Goal: Find contact information: Find contact information

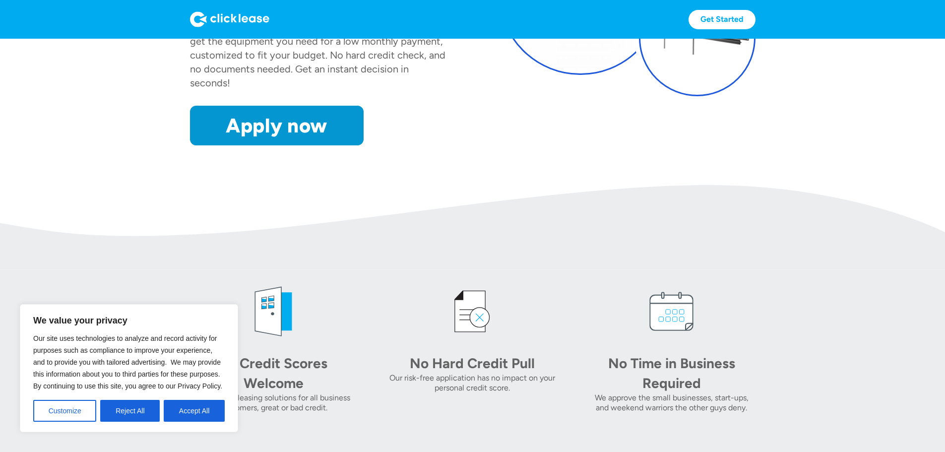
scroll to position [198, 0]
click at [146, 406] on button "Reject All" at bounding box center [130, 411] width 60 height 22
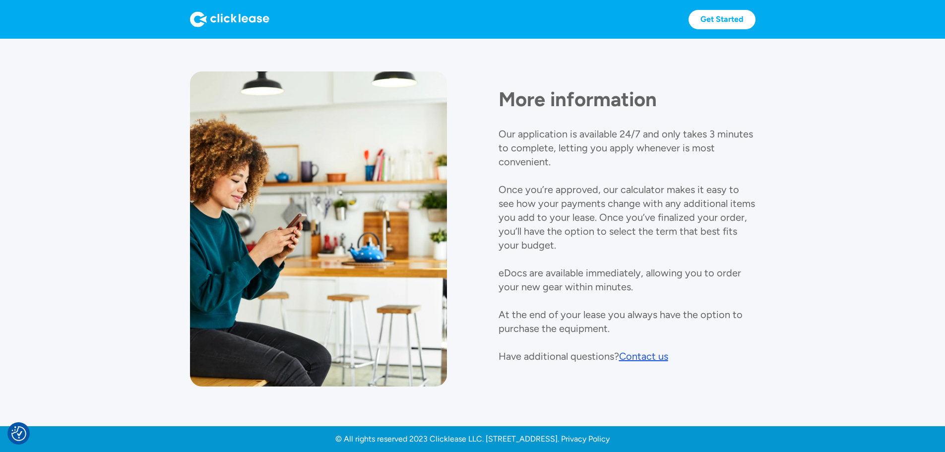
scroll to position [1106, 0]
click at [645, 350] on div "Contact us" at bounding box center [643, 356] width 49 height 12
click at [651, 350] on div "Contact us" at bounding box center [643, 356] width 49 height 12
click at [628, 350] on div "Contact us" at bounding box center [643, 356] width 49 height 12
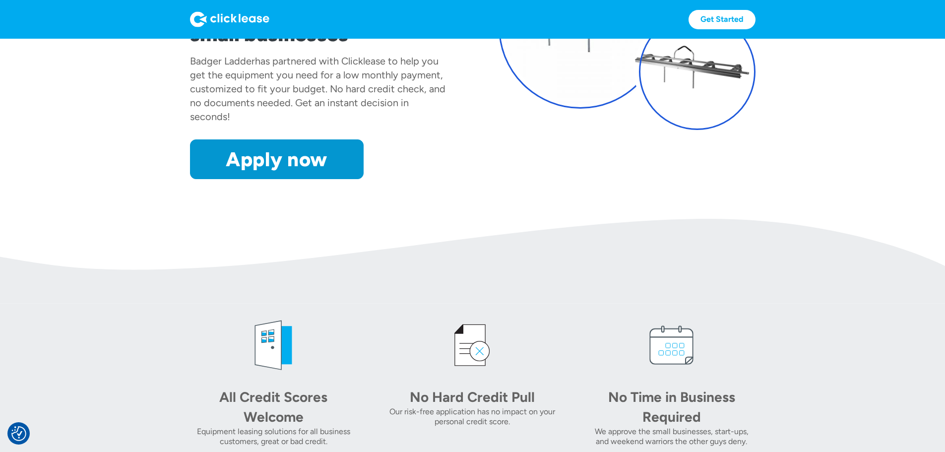
scroll to position [164, 0]
click at [756, 3] on div "Get Started Get Started" at bounding box center [473, 19] width 566 height 39
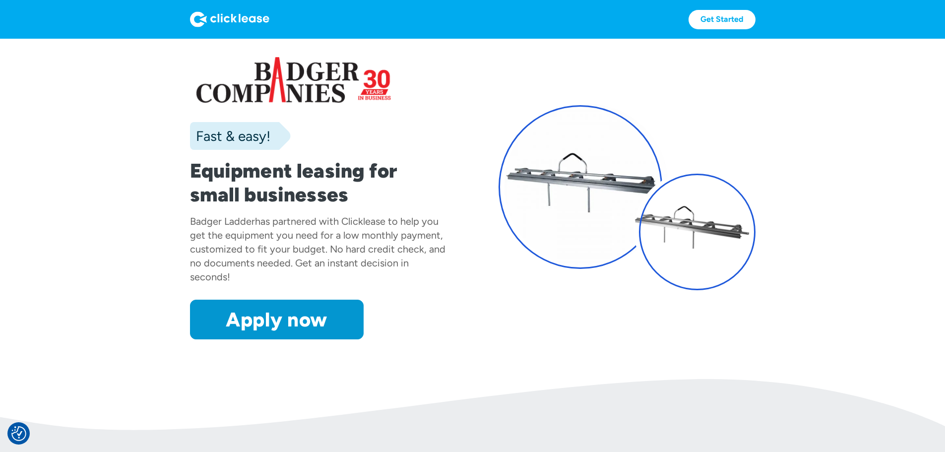
scroll to position [0, 0]
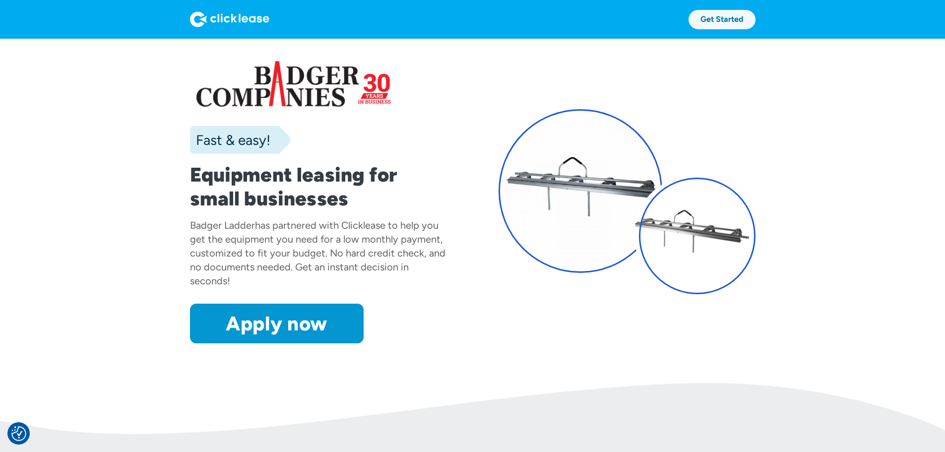
click at [756, 18] on link "Get Started" at bounding box center [722, 19] width 67 height 19
